Goal: Task Accomplishment & Management: Complete application form

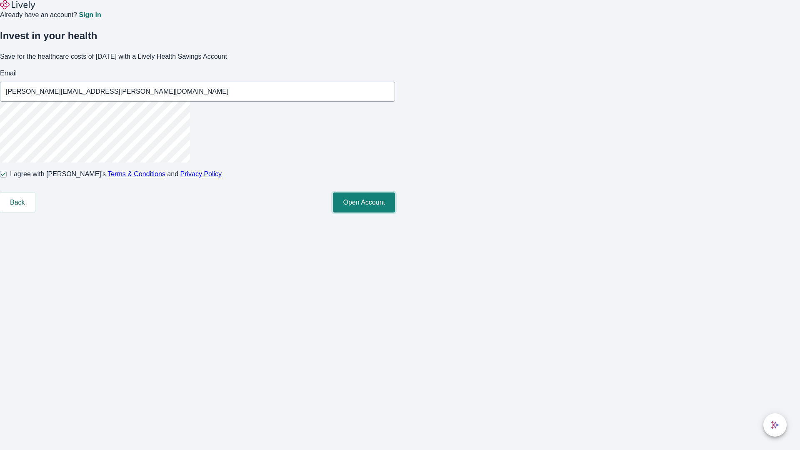
click at [395, 213] on button "Open Account" at bounding box center [364, 203] width 62 height 20
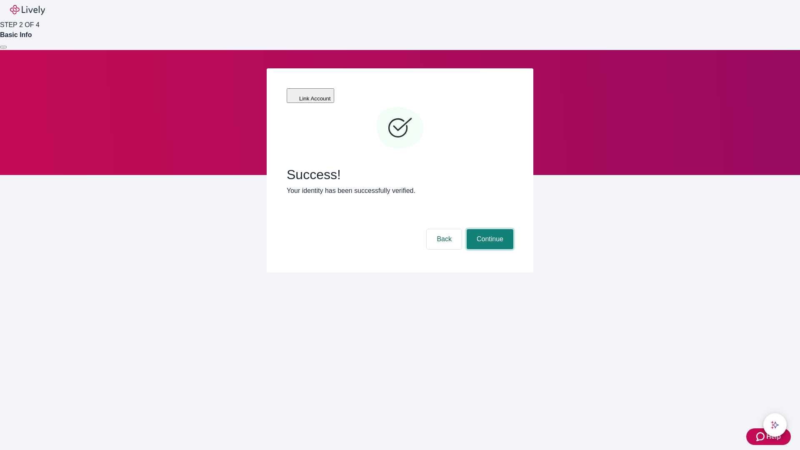
click at [489, 229] on button "Continue" at bounding box center [490, 239] width 47 height 20
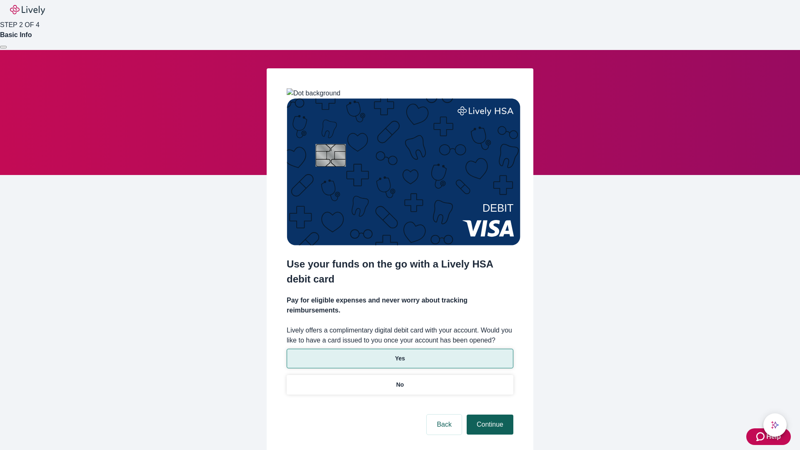
click at [400, 381] on p "No" at bounding box center [400, 385] width 8 height 9
click at [489, 415] on button "Continue" at bounding box center [490, 425] width 47 height 20
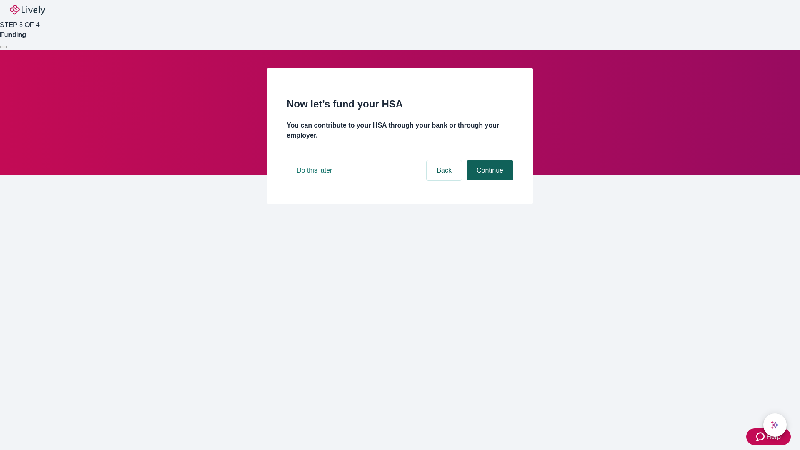
click at [489, 180] on button "Continue" at bounding box center [490, 170] width 47 height 20
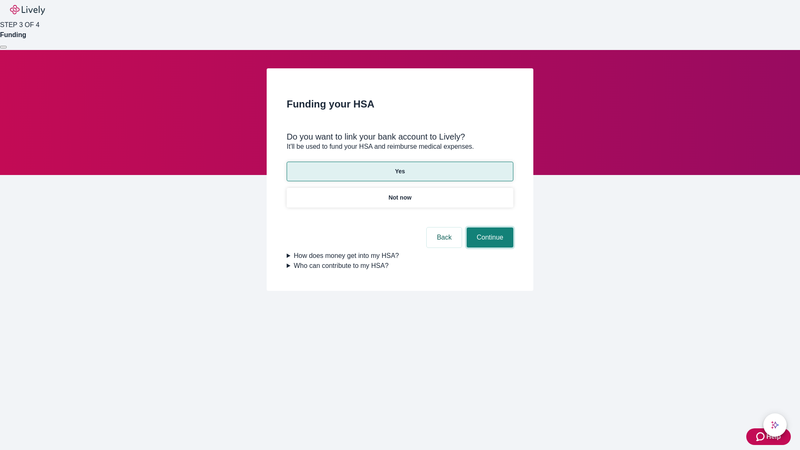
click at [489, 228] on button "Continue" at bounding box center [490, 238] width 47 height 20
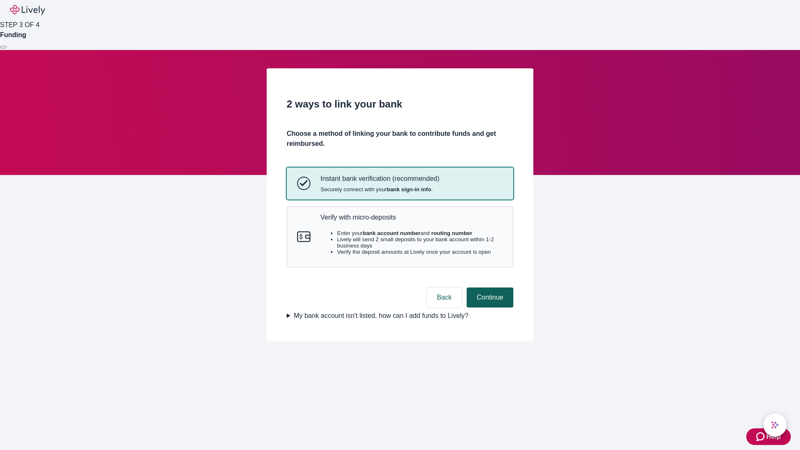
click at [411, 221] on p "Verify with micro-deposits" at bounding box center [412, 217] width 183 height 8
click at [489, 308] on button "Continue" at bounding box center [490, 298] width 47 height 20
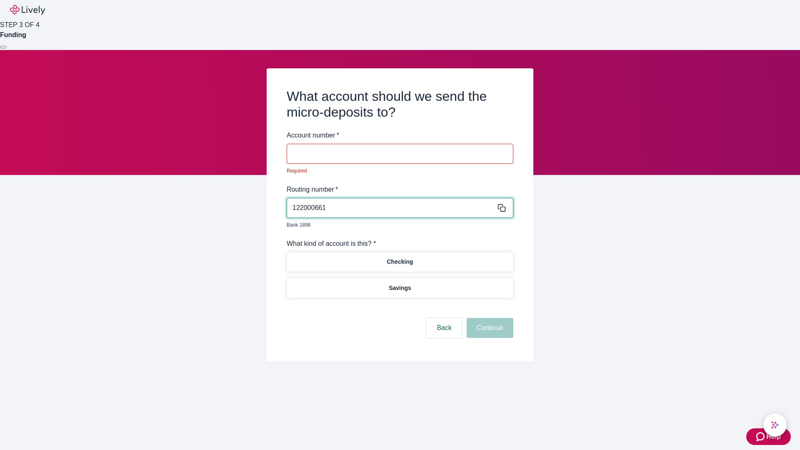
type input "122000661"
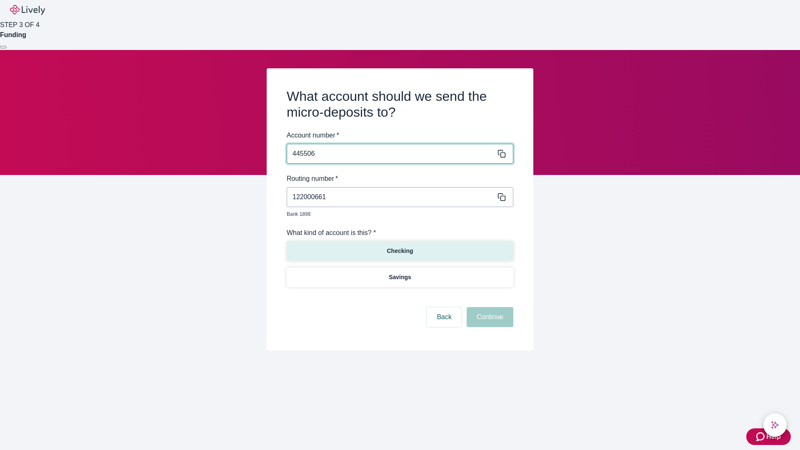
type input "445506"
click at [400, 247] on p "Checking" at bounding box center [400, 251] width 26 height 9
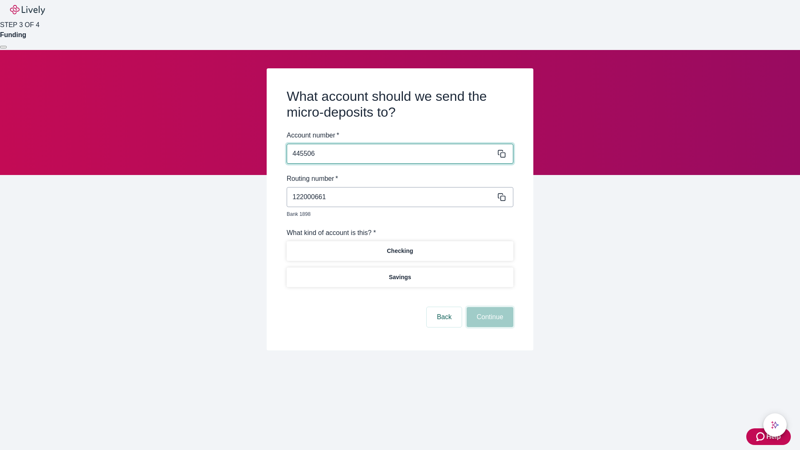
click at [489, 308] on button "Continue" at bounding box center [490, 317] width 47 height 20
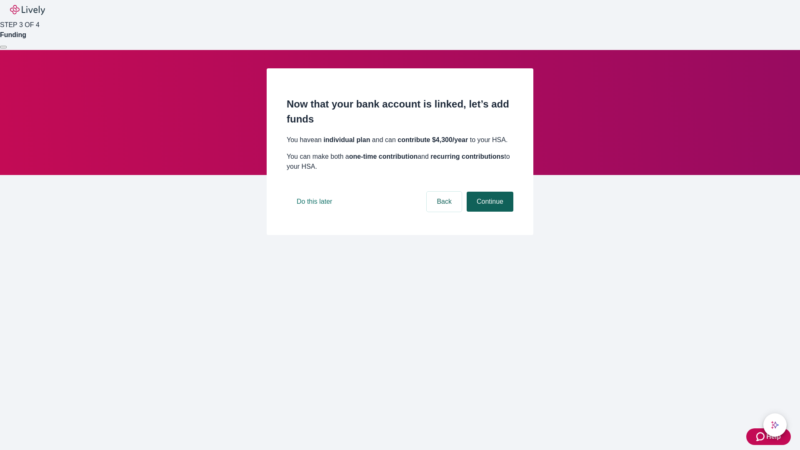
click at [489, 212] on button "Continue" at bounding box center [490, 202] width 47 height 20
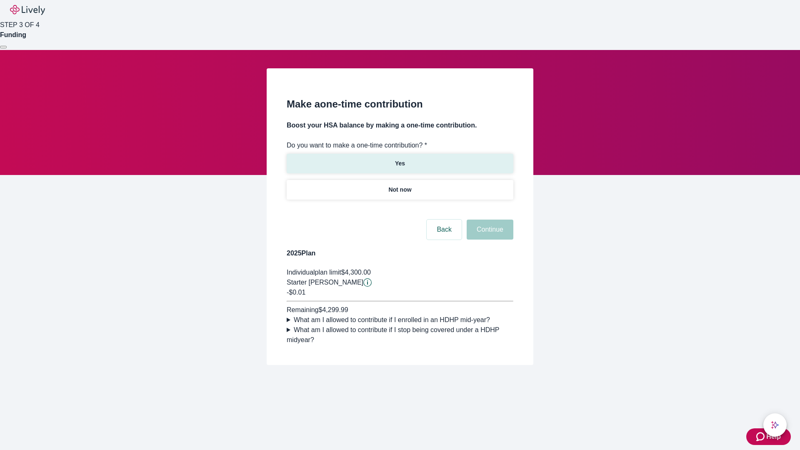
click at [400, 159] on p "Yes" at bounding box center [400, 163] width 10 height 9
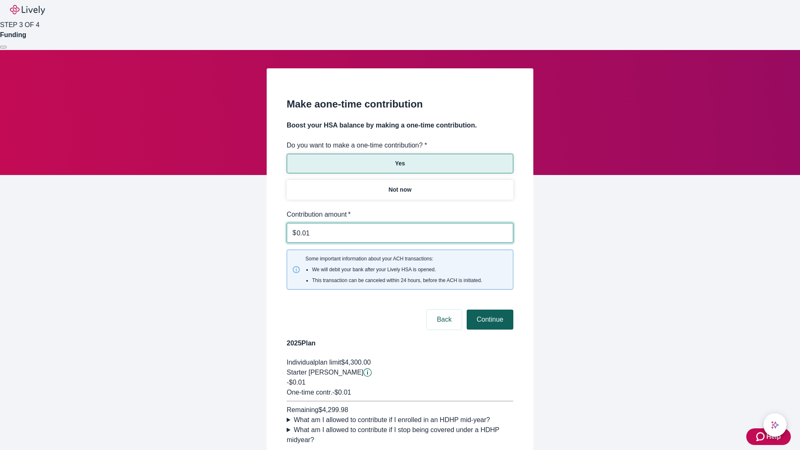
type input "0.01"
click at [489, 310] on button "Continue" at bounding box center [490, 320] width 47 height 20
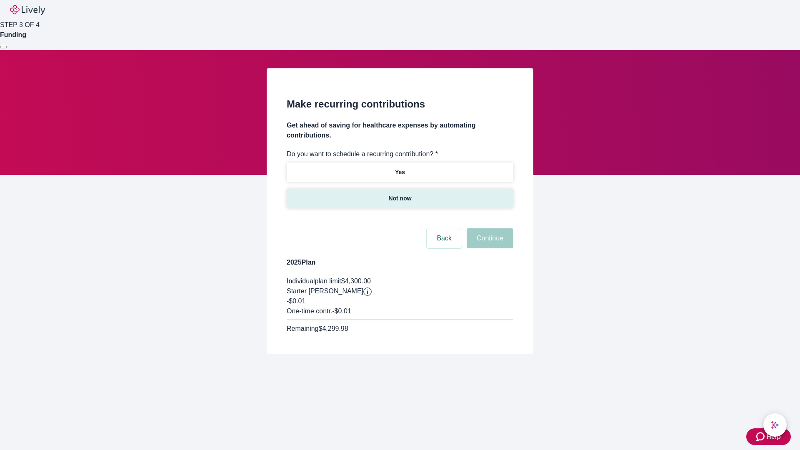
click at [400, 194] on p "Not now" at bounding box center [399, 198] width 23 height 9
click at [489, 228] on button "Continue" at bounding box center [490, 238] width 47 height 20
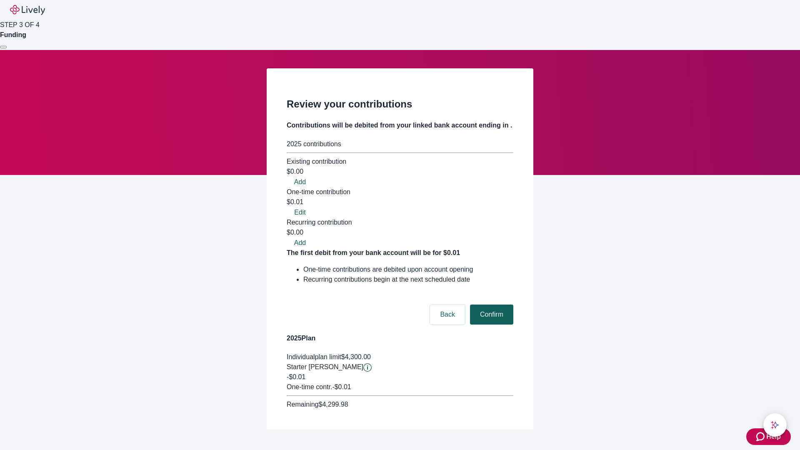
click at [491, 305] on button "Confirm" at bounding box center [491, 315] width 43 height 20
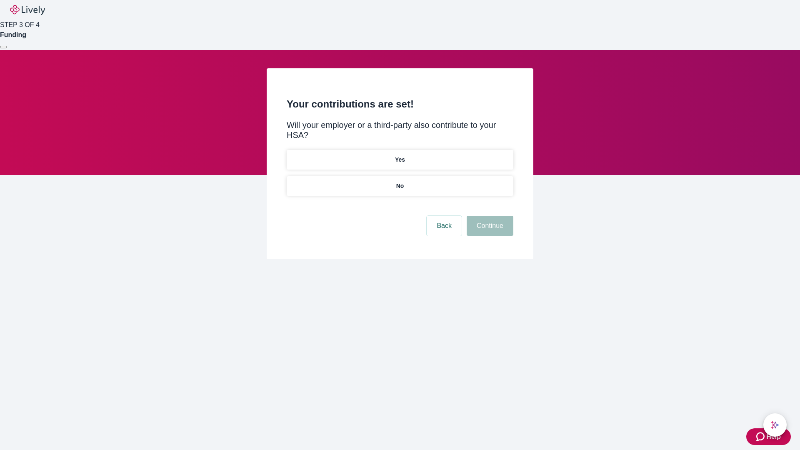
click at [400, 182] on p "No" at bounding box center [400, 186] width 8 height 9
click at [489, 216] on button "Continue" at bounding box center [490, 226] width 47 height 20
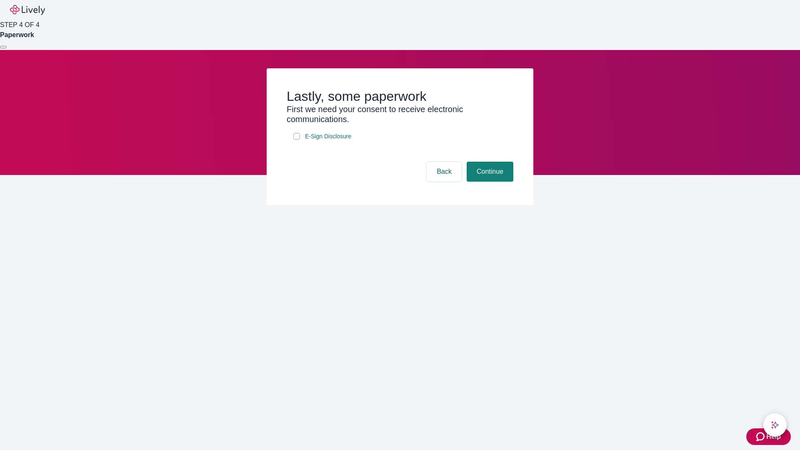
click at [297, 140] on input "E-Sign Disclosure" at bounding box center [296, 136] width 7 height 7
checkbox input "true"
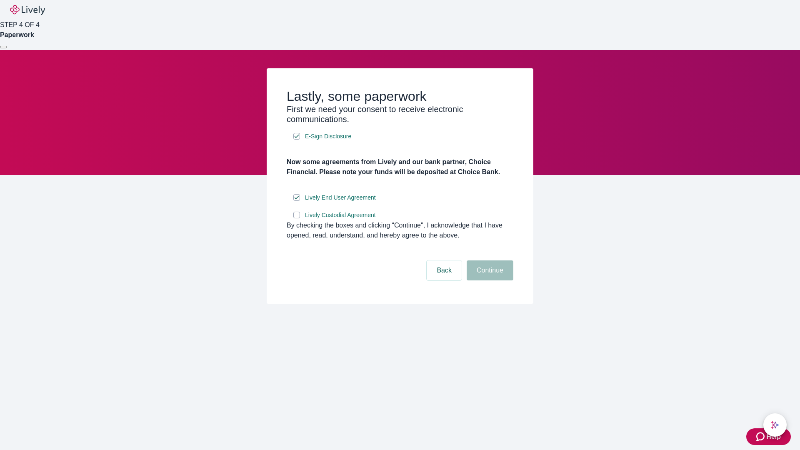
click at [297, 218] on input "Lively Custodial Agreement" at bounding box center [296, 215] width 7 height 7
checkbox input "true"
click at [489, 281] on button "Continue" at bounding box center [490, 271] width 47 height 20
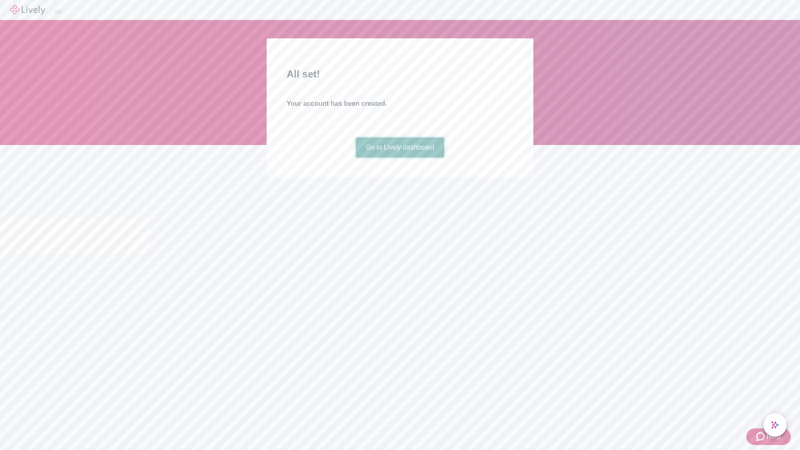
click at [400, 158] on link "Go to Lively dashboard" at bounding box center [400, 148] width 89 height 20
